Goal: Navigation & Orientation: Find specific page/section

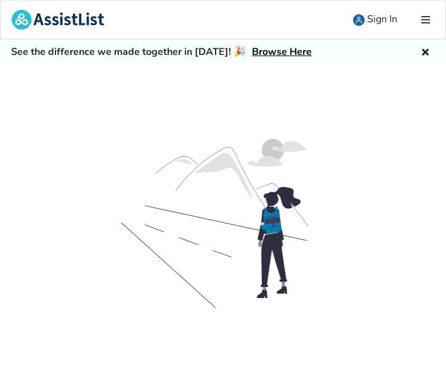
click at [427, 15] on icon at bounding box center [426, 20] width 12 height 10
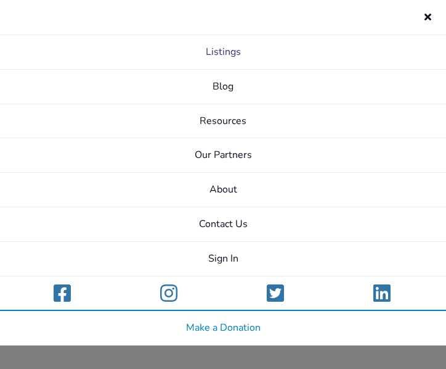
click at [218, 51] on link "Listings" at bounding box center [223, 52] width 446 height 35
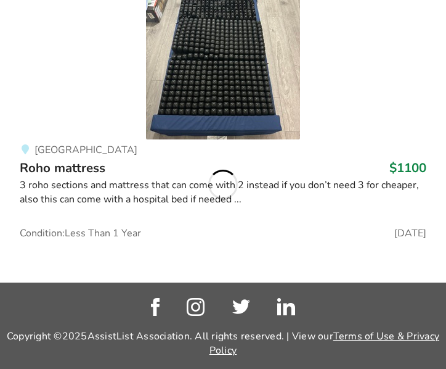
scroll to position [5663, 0]
